Goal: Task Accomplishment & Management: Complete application form

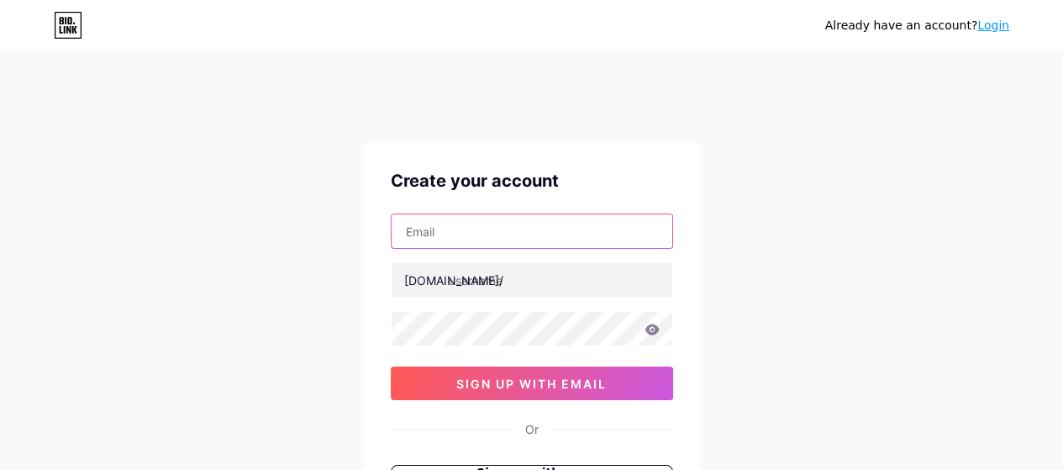
click at [467, 238] on input "text" at bounding box center [531, 231] width 281 height 34
type input "[EMAIL_ADDRESS][DOMAIN_NAME]"
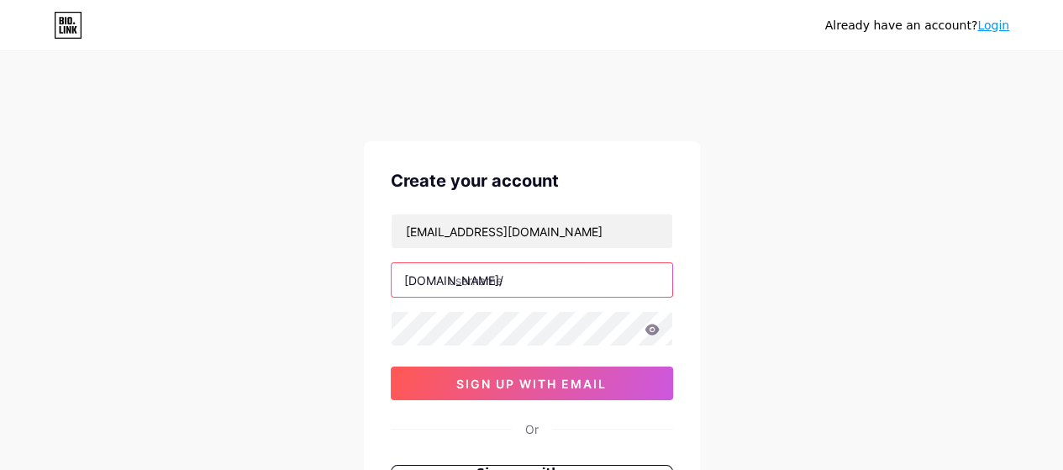
click at [487, 285] on input "text" at bounding box center [531, 280] width 281 height 34
type input "v"
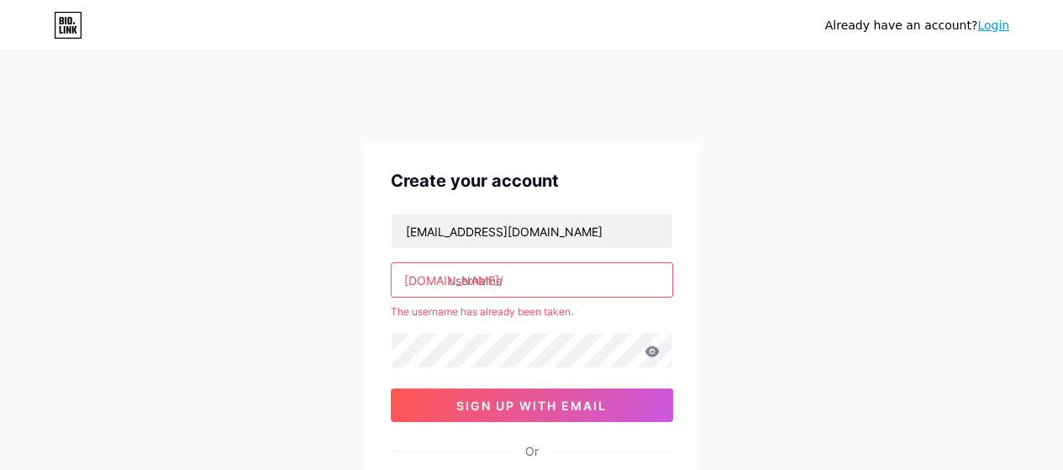
paste input "wokingtravelcentre"
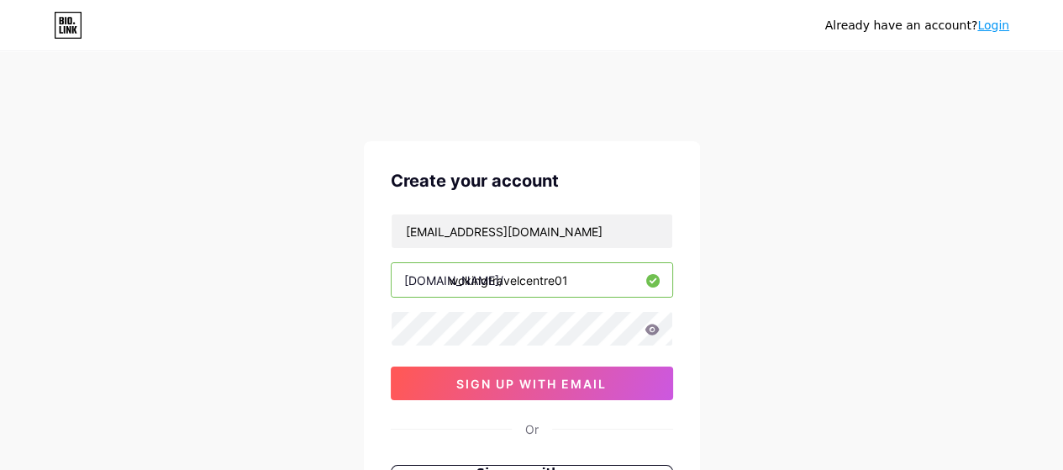
type input "wokingtravelcentre01"
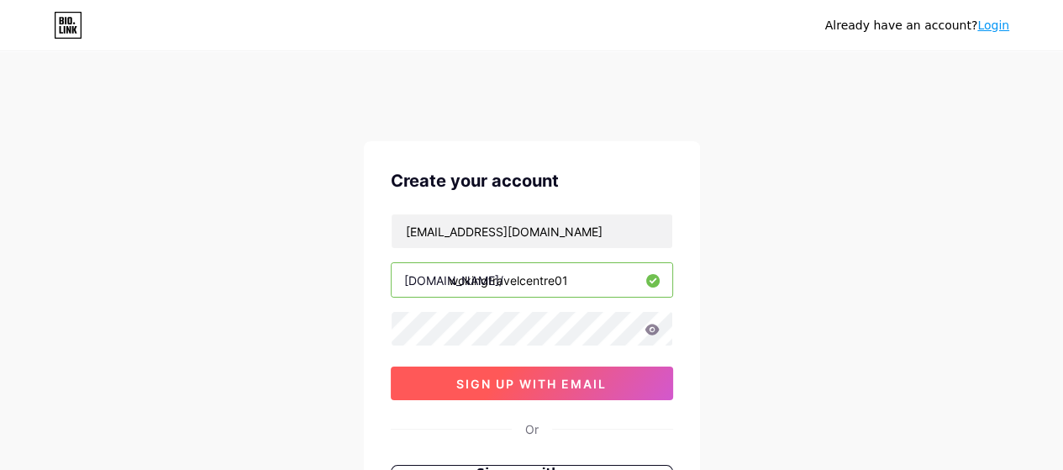
click at [491, 374] on button "sign up with email" at bounding box center [532, 383] width 282 height 34
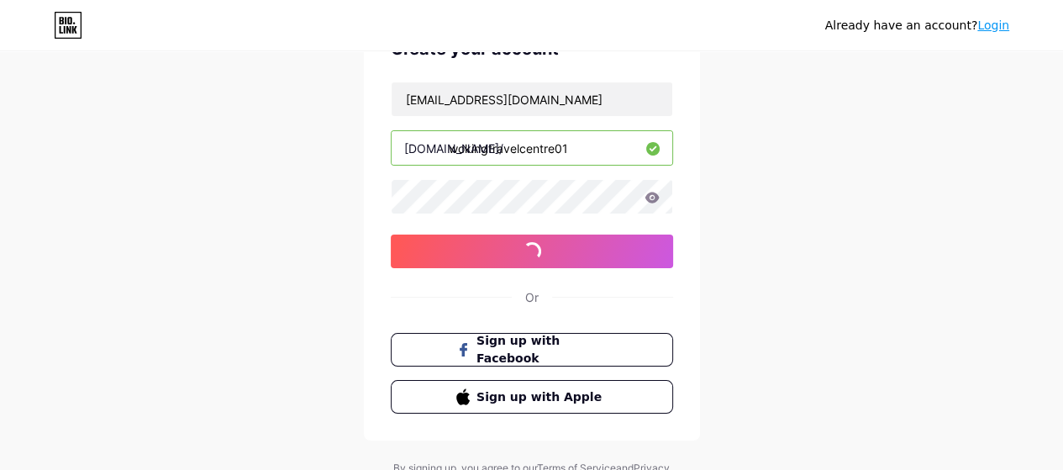
scroll to position [121, 0]
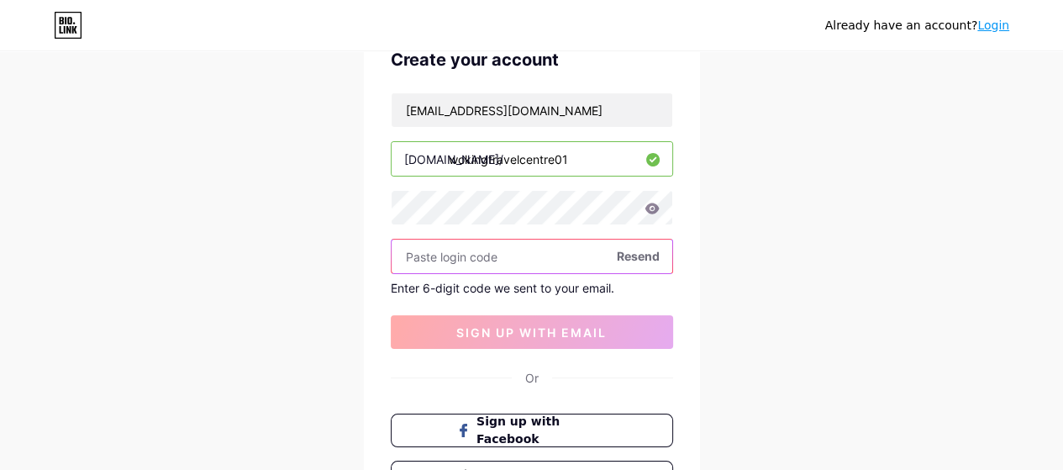
paste input "281964"
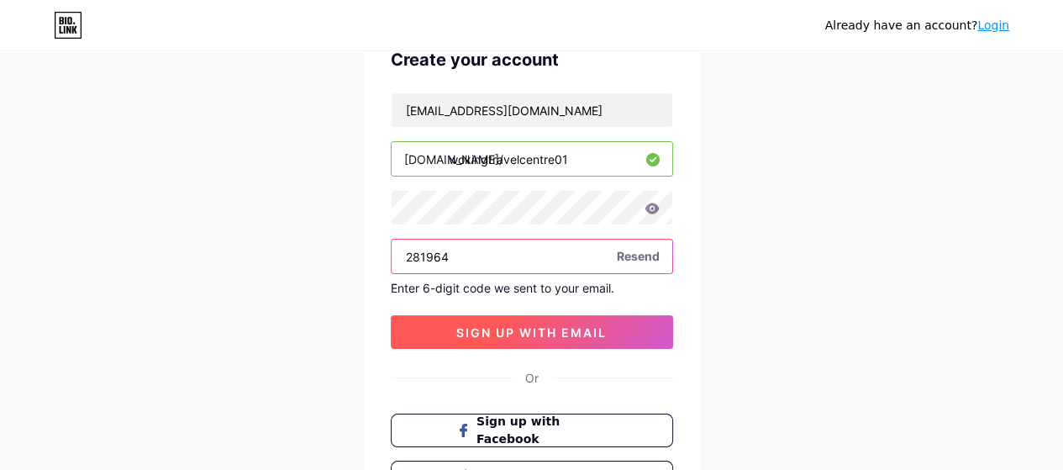
type input "281964"
click at [499, 326] on span "sign up with email" at bounding box center [531, 332] width 150 height 14
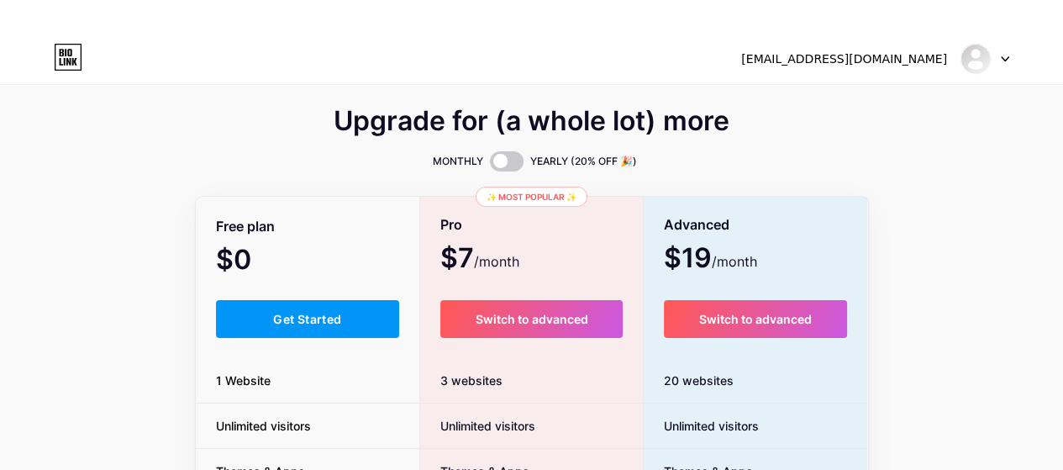
click at [991, 60] on div at bounding box center [984, 59] width 49 height 30
click at [896, 103] on link "Dashboard" at bounding box center [904, 102] width 208 height 45
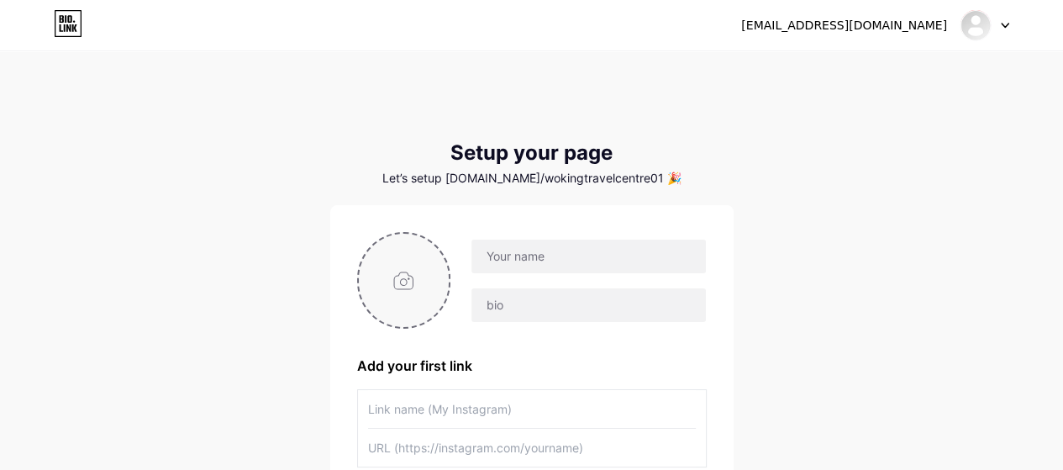
click at [413, 276] on input "file" at bounding box center [404, 280] width 91 height 93
type input "C:\fakepath\download.png"
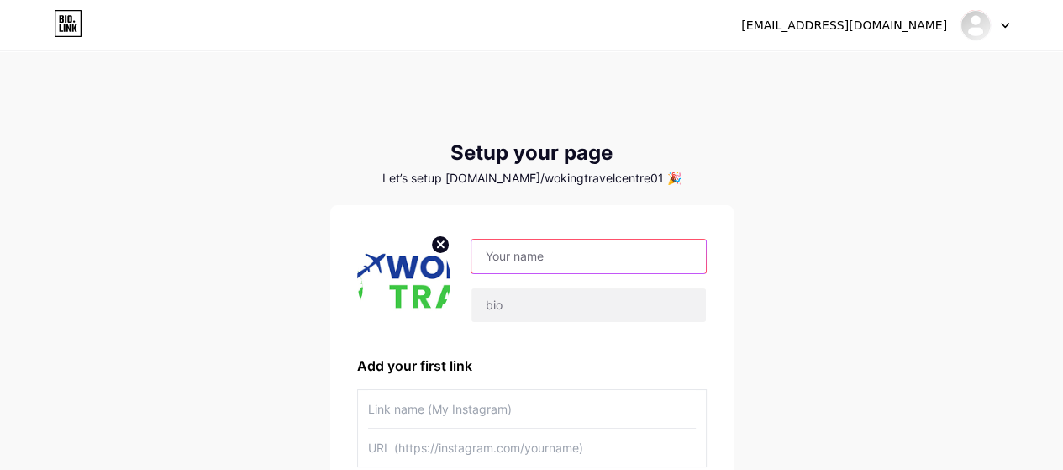
click at [541, 259] on input "text" at bounding box center [588, 256] width 234 height 34
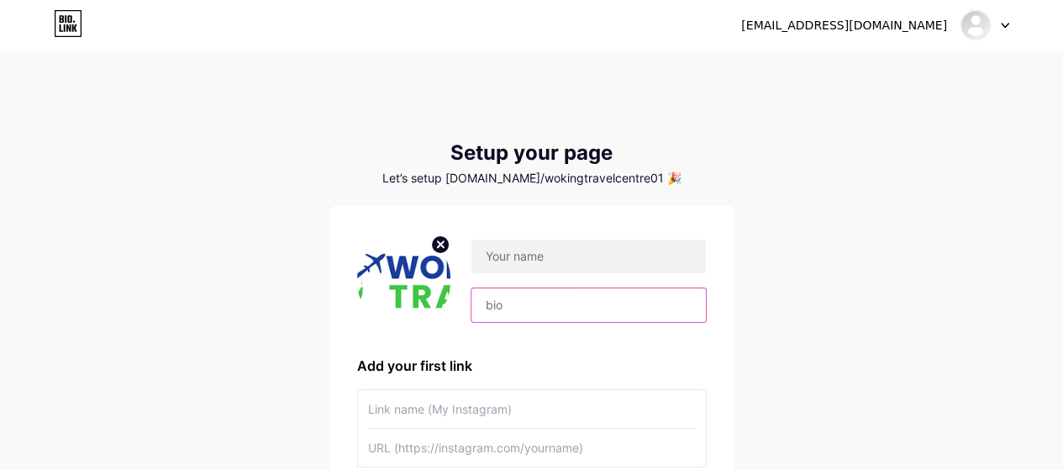
click at [502, 301] on input "text" at bounding box center [588, 305] width 234 height 34
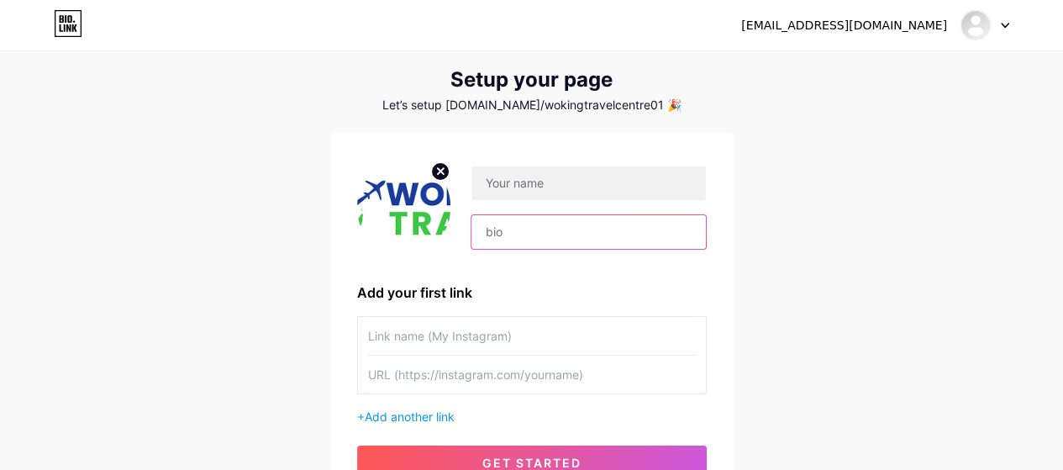
scroll to position [84, 0]
